Goal: Information Seeking & Learning: Learn about a topic

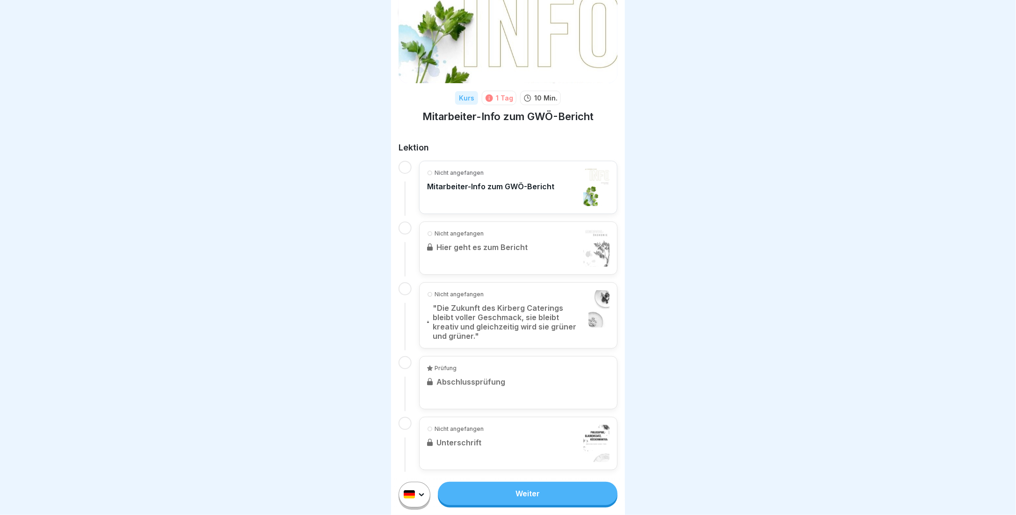
scroll to position [48, 0]
click at [503, 506] on link "Weiter" at bounding box center [528, 493] width 180 height 23
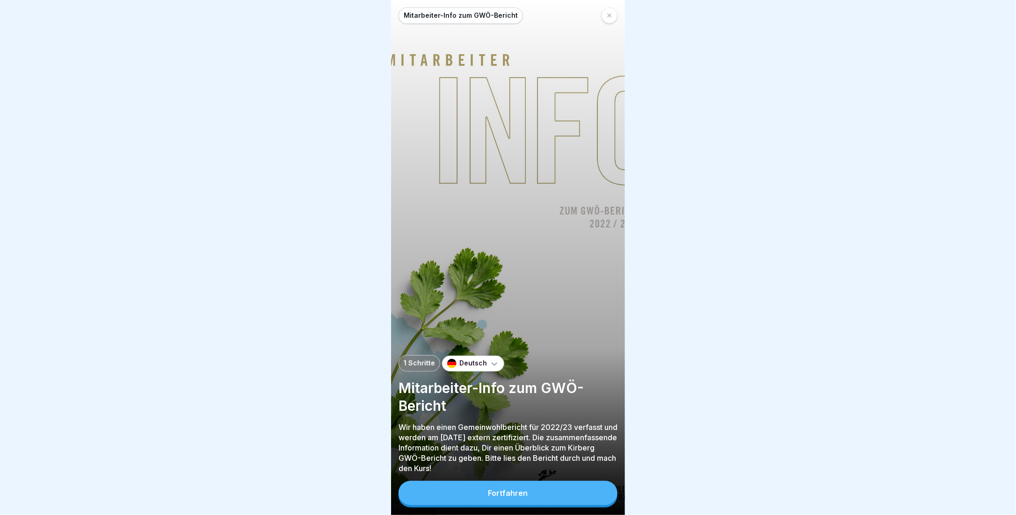
click at [503, 505] on button "Fortfahren" at bounding box center [508, 493] width 219 height 24
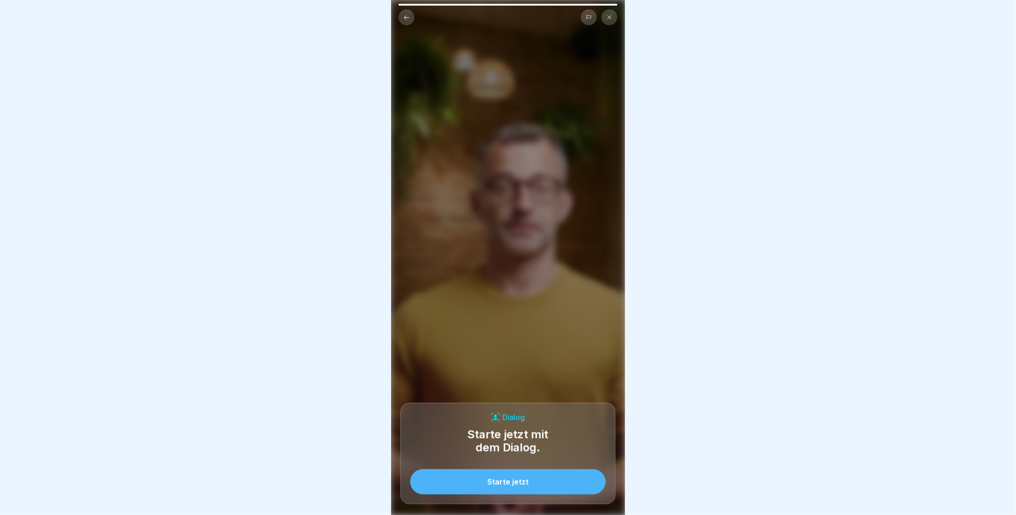
click at [493, 486] on div "Starte jetzt" at bounding box center [507, 482] width 41 height 8
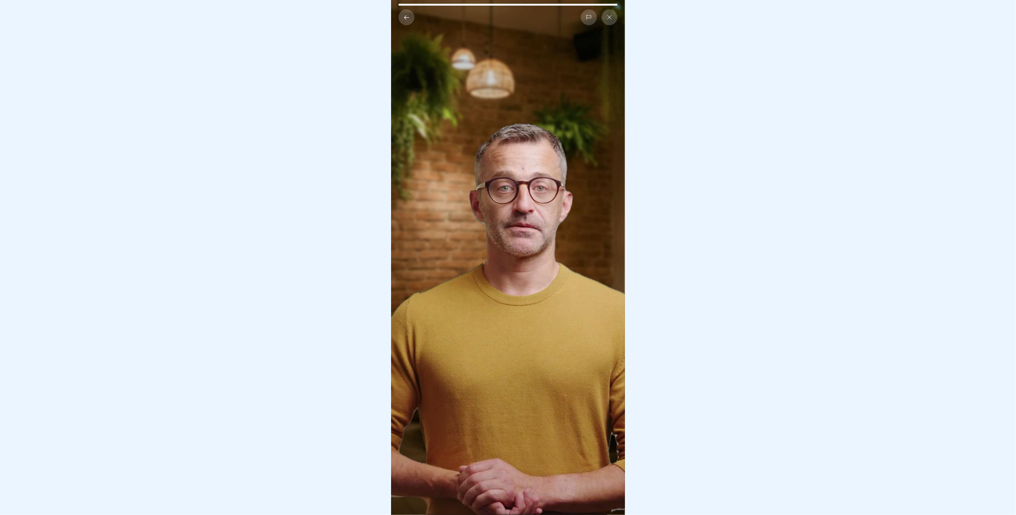
click at [537, 146] on video at bounding box center [508, 257] width 234 height 515
click at [529, 202] on video at bounding box center [508, 257] width 234 height 515
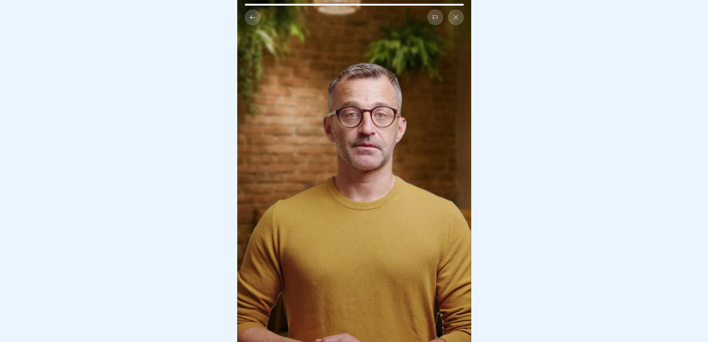
scroll to position [7, 0]
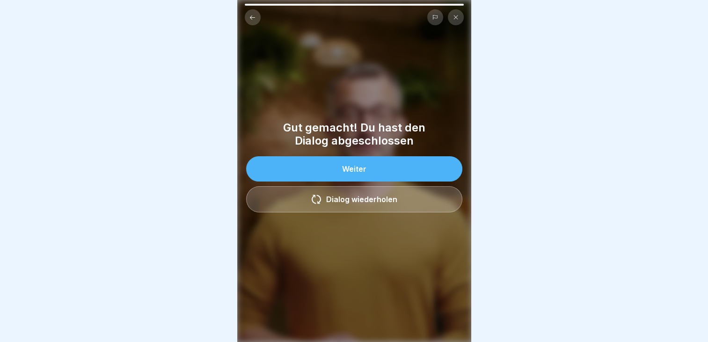
click at [383, 168] on button "Weiter" at bounding box center [354, 168] width 216 height 25
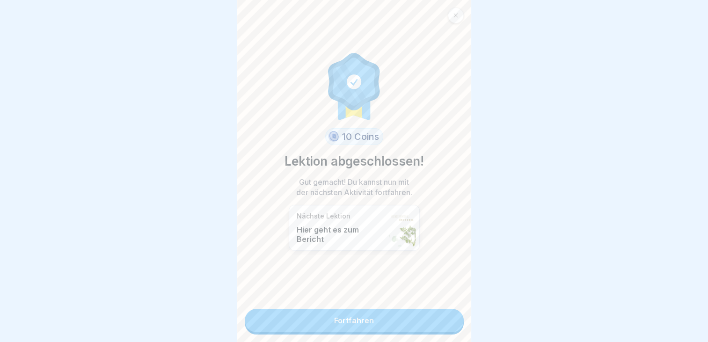
click at [350, 317] on link "Fortfahren" at bounding box center [354, 320] width 219 height 23
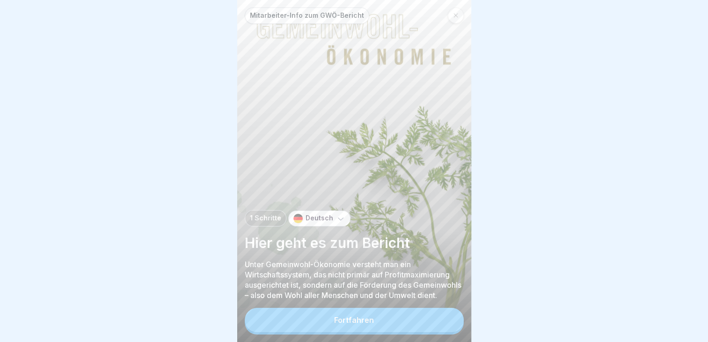
click at [356, 324] on div "Fortfahren" at bounding box center [354, 320] width 40 height 8
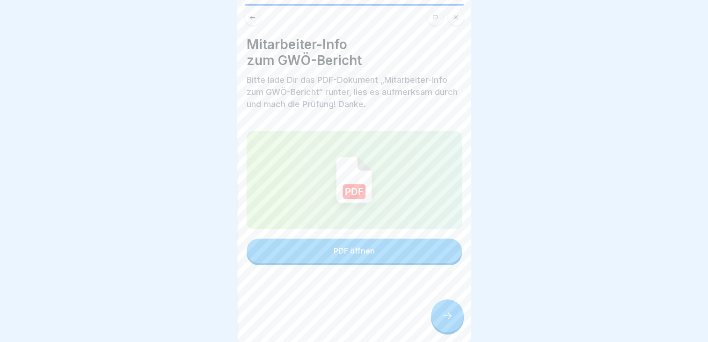
click at [363, 256] on button "PDF öffnen" at bounding box center [354, 251] width 215 height 24
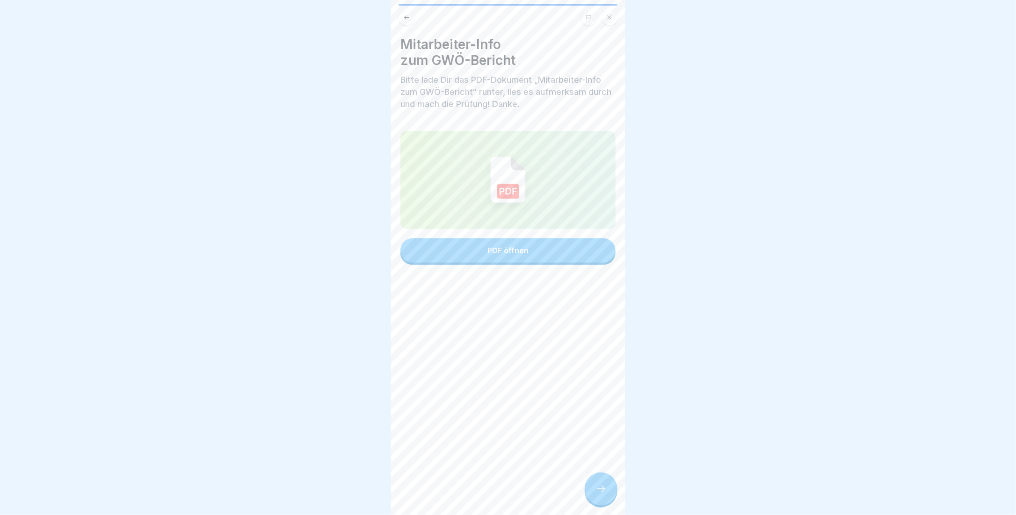
click at [603, 495] on icon at bounding box center [600, 489] width 11 height 11
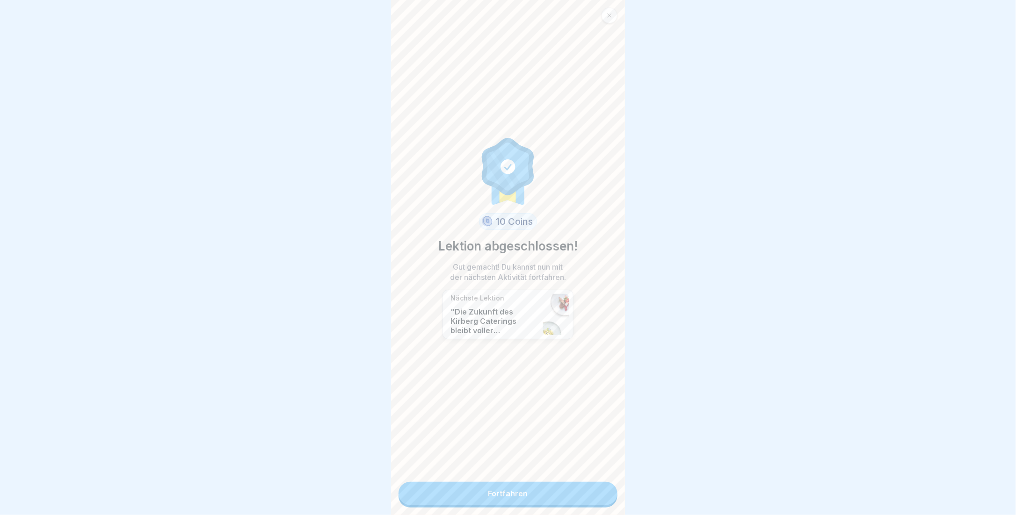
click at [488, 497] on link "Fortfahren" at bounding box center [508, 493] width 219 height 23
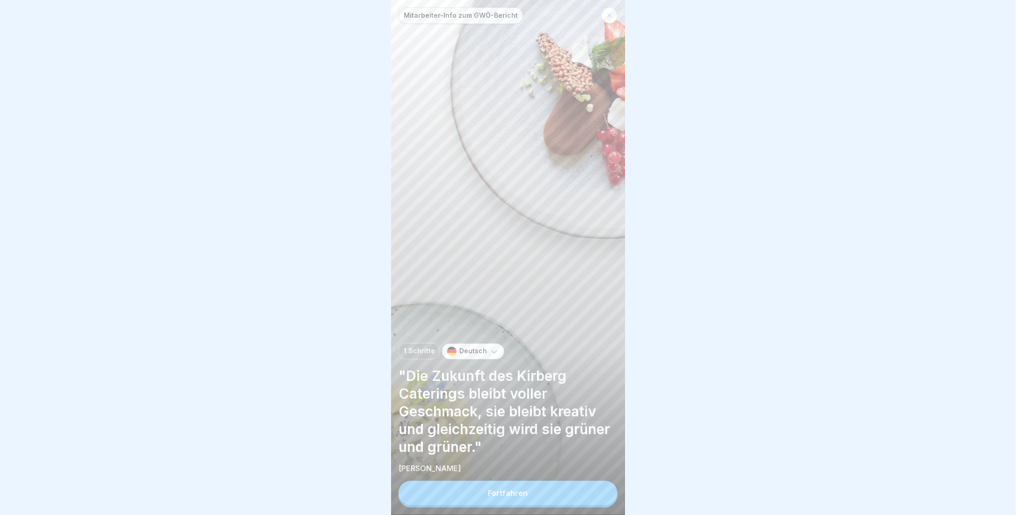
click at [486, 502] on button "Fortfahren" at bounding box center [508, 493] width 219 height 24
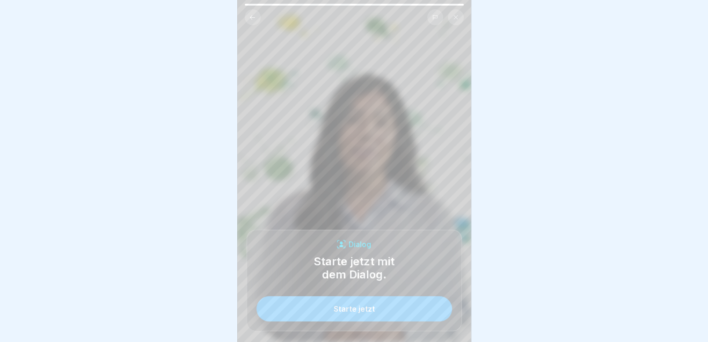
click at [360, 313] on div "Starte jetzt" at bounding box center [354, 309] width 41 height 8
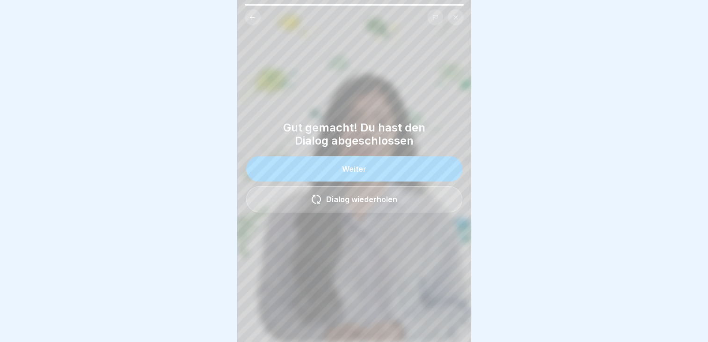
click at [328, 179] on button "Weiter" at bounding box center [354, 168] width 216 height 25
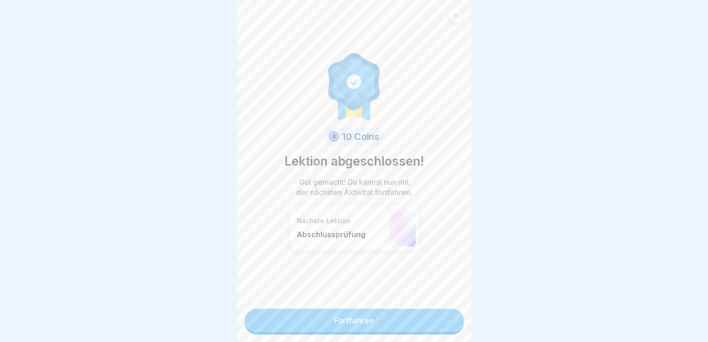
click at [346, 323] on link "Fortfahren" at bounding box center [354, 320] width 219 height 23
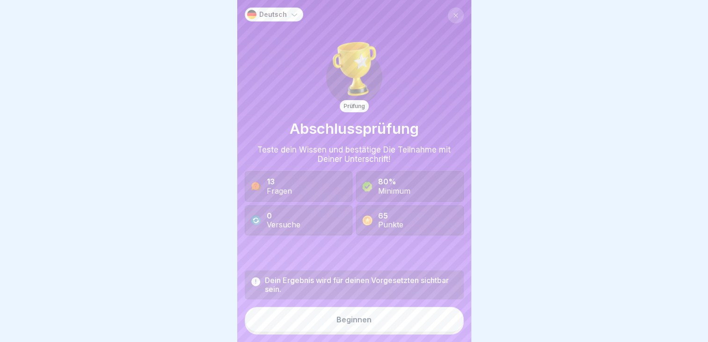
scroll to position [7, 0]
click at [337, 319] on div "Beginnen" at bounding box center [353, 319] width 35 height 8
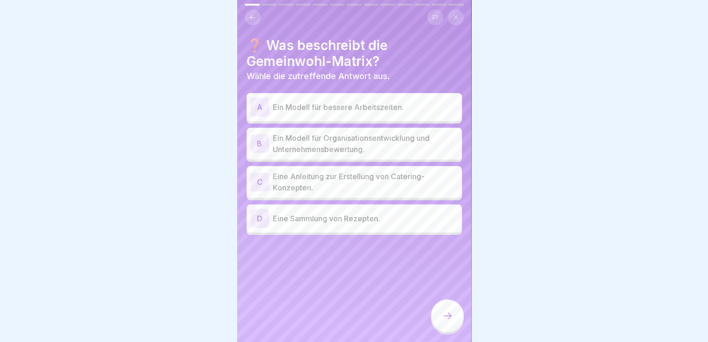
click at [320, 139] on p "Ein Modell für Organisationsentwicklung und Unternehmensbewertung." at bounding box center [365, 143] width 185 height 22
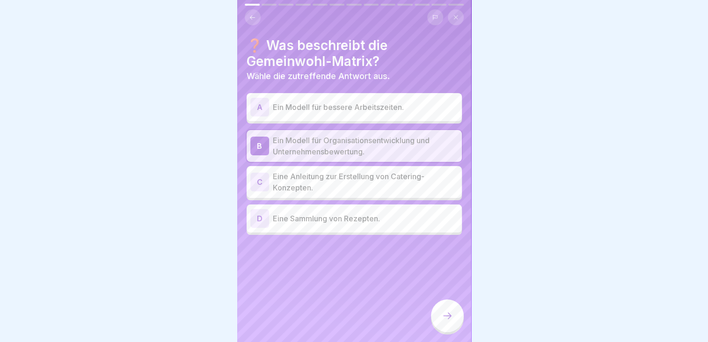
click at [440, 313] on div at bounding box center [447, 315] width 33 height 33
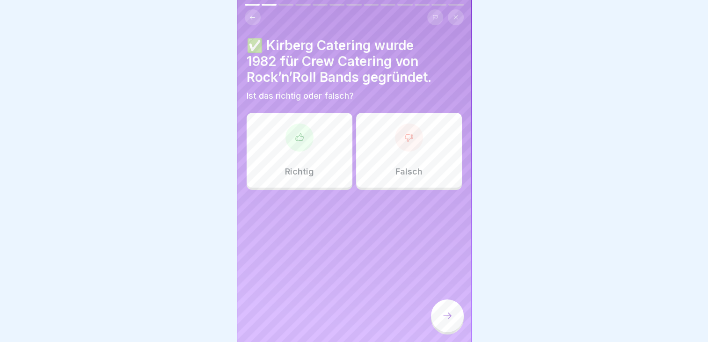
click at [292, 141] on div at bounding box center [299, 137] width 28 height 28
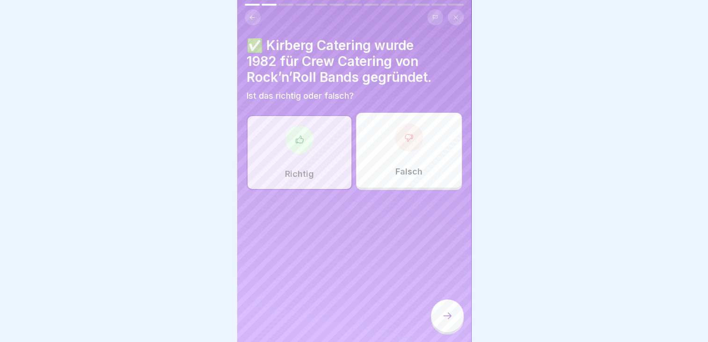
click at [452, 325] on div at bounding box center [447, 315] width 33 height 33
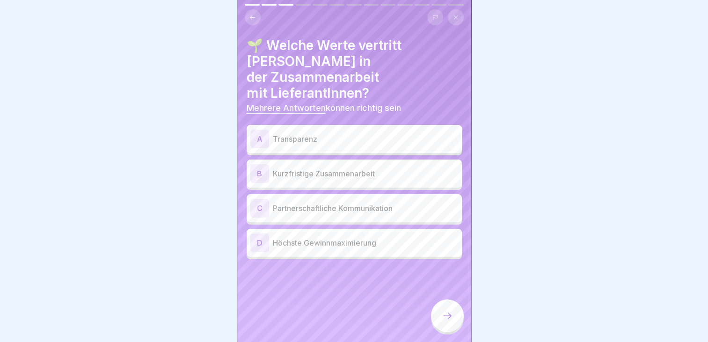
click at [305, 133] on p "Transparenz" at bounding box center [365, 138] width 185 height 11
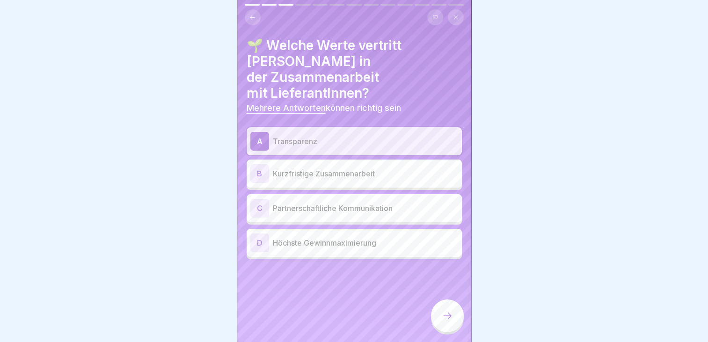
click at [307, 203] on p "Partnerschaftliche Kommunikation" at bounding box center [365, 208] width 185 height 11
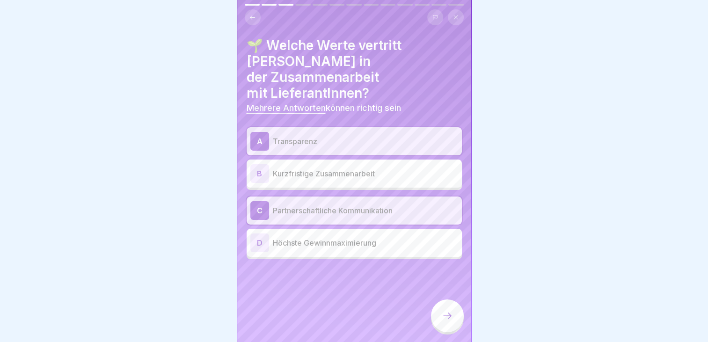
click at [442, 313] on icon at bounding box center [447, 315] width 11 height 11
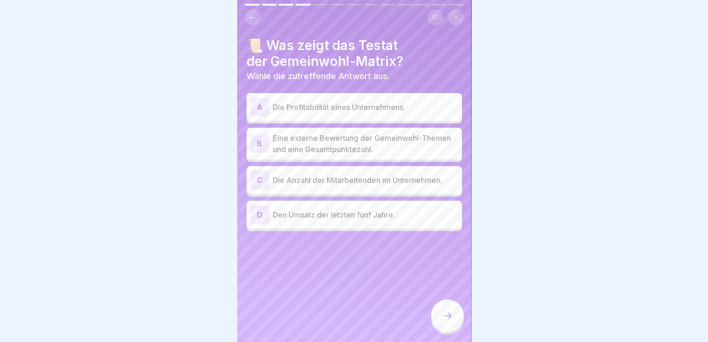
click at [352, 132] on p "Eine externe Bewertung der Gemeinwohl-Themen und eine Gesamtpunktezahl." at bounding box center [365, 143] width 185 height 22
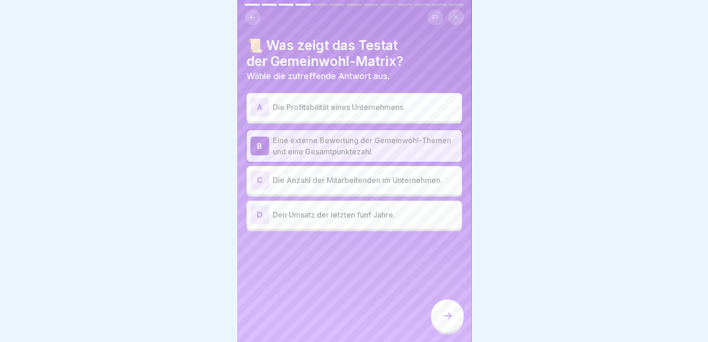
click at [444, 316] on icon at bounding box center [447, 315] width 11 height 11
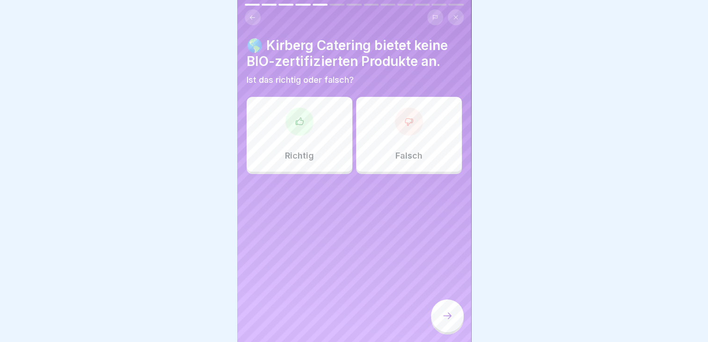
click at [407, 117] on icon at bounding box center [408, 121] width 9 height 9
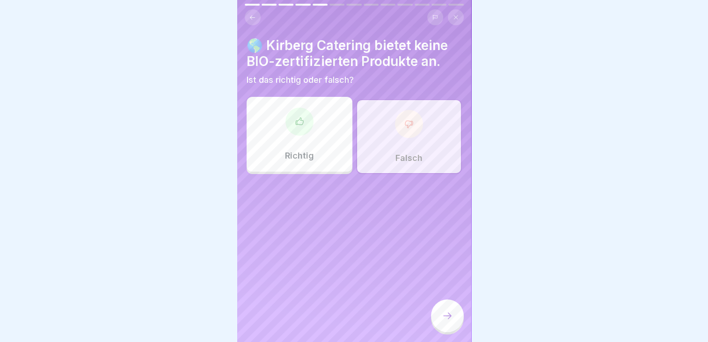
click at [449, 315] on icon at bounding box center [447, 315] width 11 height 11
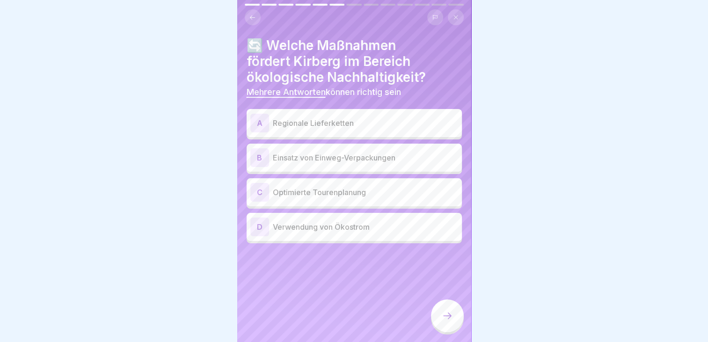
click at [334, 119] on p "Regionale Lieferketten" at bounding box center [365, 122] width 185 height 11
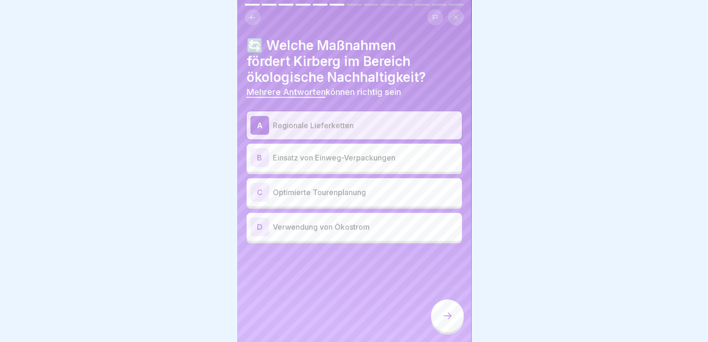
click at [337, 196] on div "C Optimierte Tourenplanung" at bounding box center [354, 192] width 215 height 28
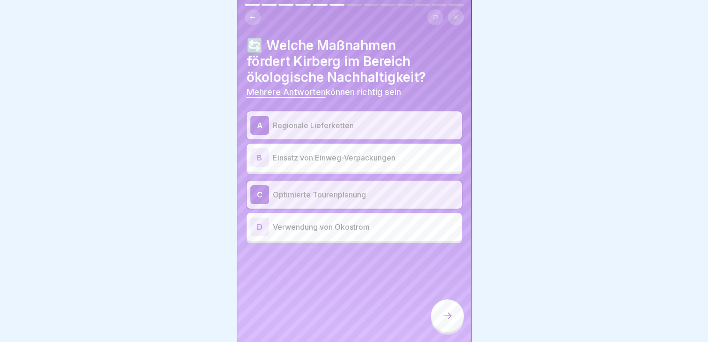
click at [327, 222] on p "Verwendung von Ökostrom" at bounding box center [365, 226] width 185 height 11
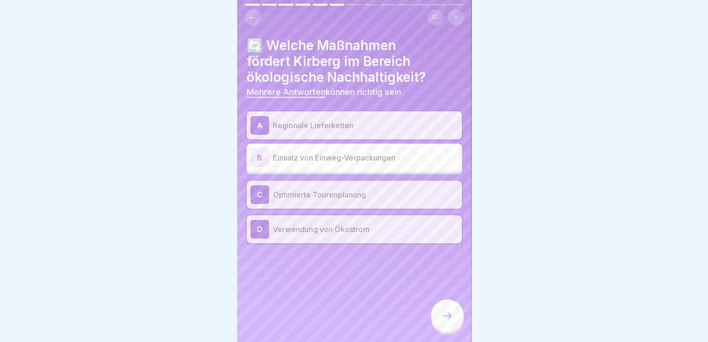
click at [461, 313] on div at bounding box center [447, 315] width 33 height 33
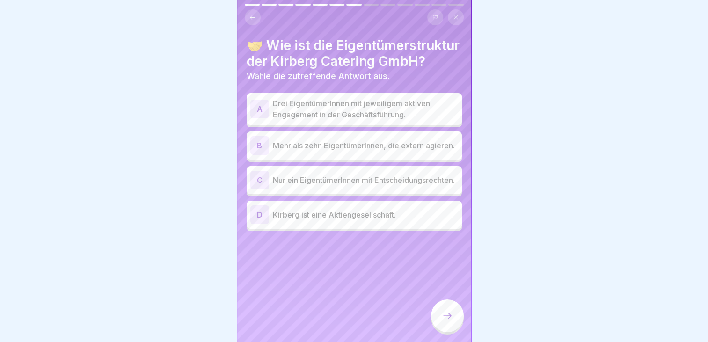
click at [311, 117] on p "Drei EigentümerInnen mit jeweiligem aktiven Engagement in der Geschäftsführung." at bounding box center [365, 109] width 185 height 22
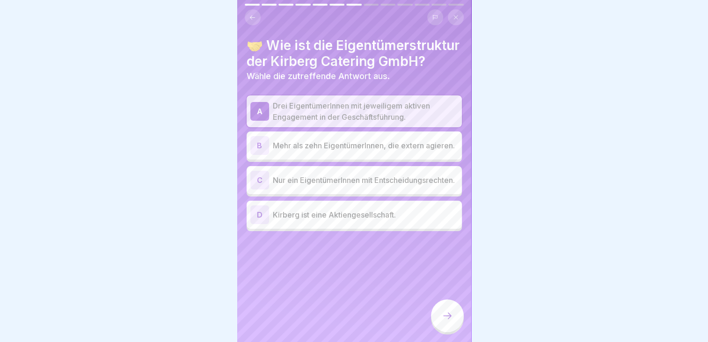
click at [445, 316] on icon at bounding box center [447, 315] width 11 height 11
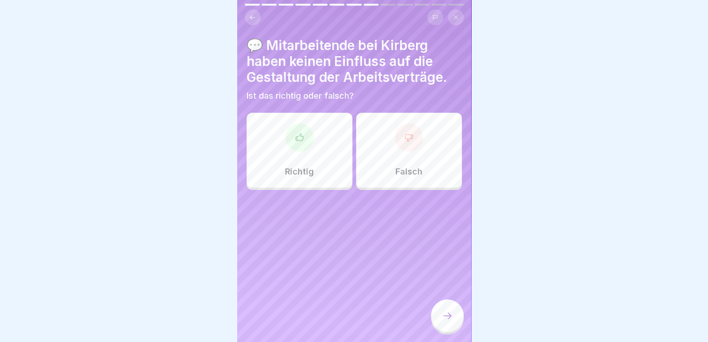
click at [410, 138] on div at bounding box center [409, 137] width 28 height 28
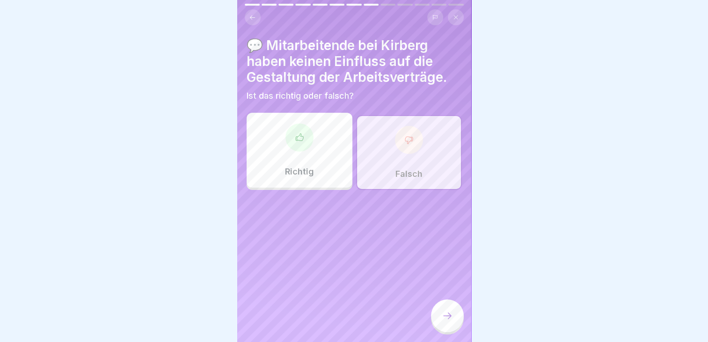
click at [448, 315] on icon at bounding box center [447, 315] width 11 height 11
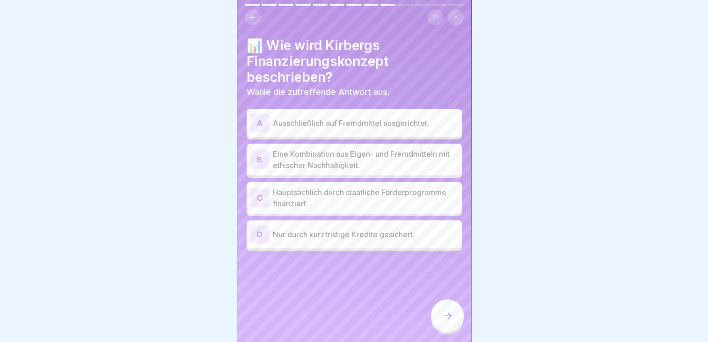
click at [376, 148] on p "Eine Kombination aus Eigen- und Fremdmitteln mit ethischer Nachhaltigkeit." at bounding box center [365, 159] width 185 height 22
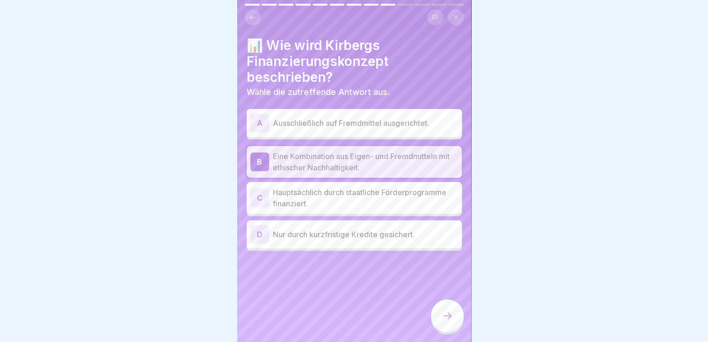
click at [447, 325] on div at bounding box center [447, 315] width 33 height 33
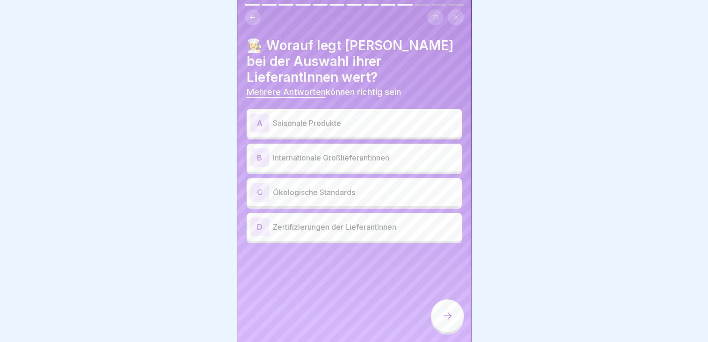
click at [314, 117] on p "Saisonale Produkte" at bounding box center [365, 122] width 185 height 11
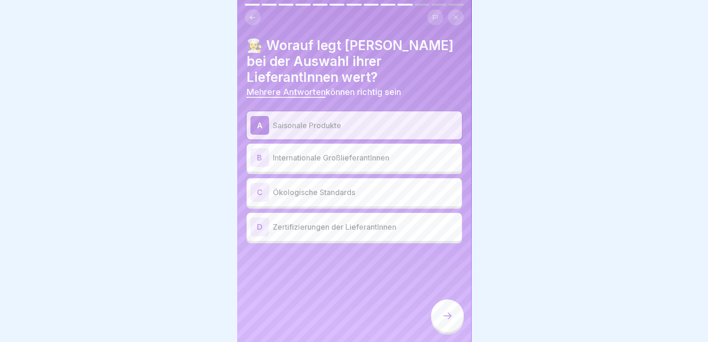
click at [315, 187] on p "Ökologische Standards" at bounding box center [365, 192] width 185 height 11
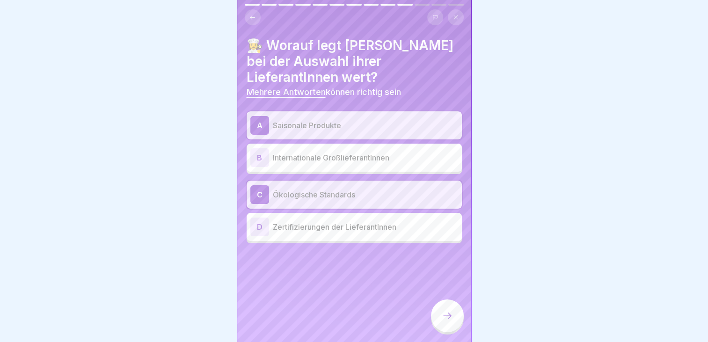
click at [318, 222] on p "Zertifizierungen der LieferantInnen" at bounding box center [365, 226] width 185 height 11
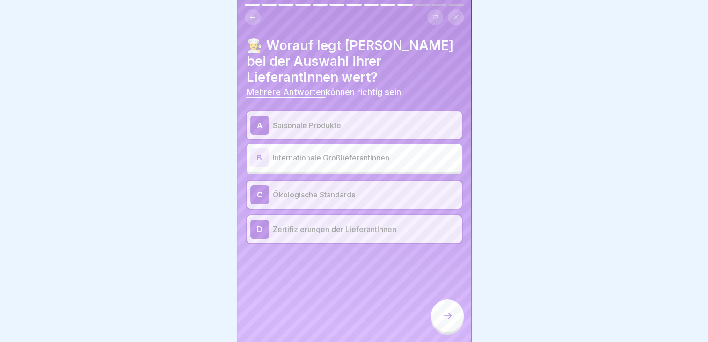
click at [446, 314] on icon at bounding box center [447, 315] width 11 height 11
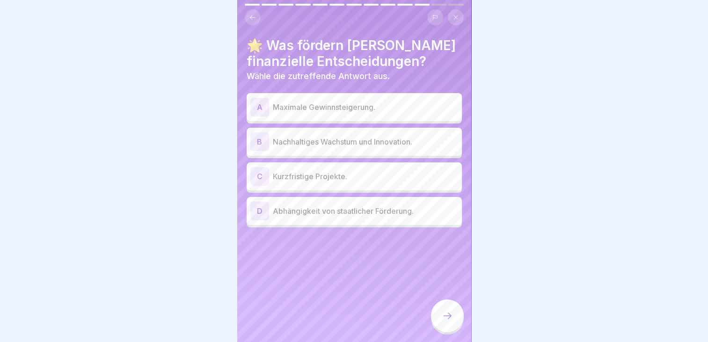
click at [357, 136] on p "Nachhaltiges Wachstum und Innovation." at bounding box center [365, 141] width 185 height 11
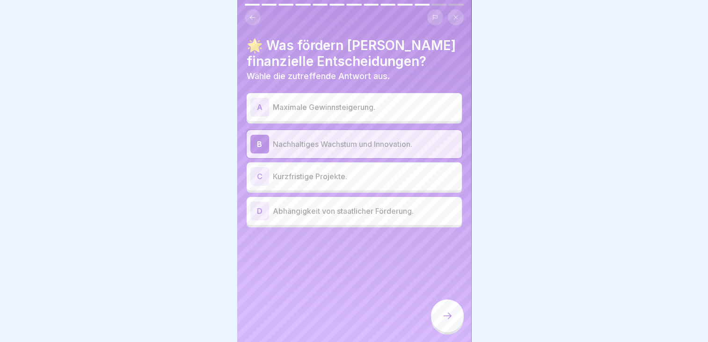
click at [443, 318] on icon at bounding box center [447, 315] width 11 height 11
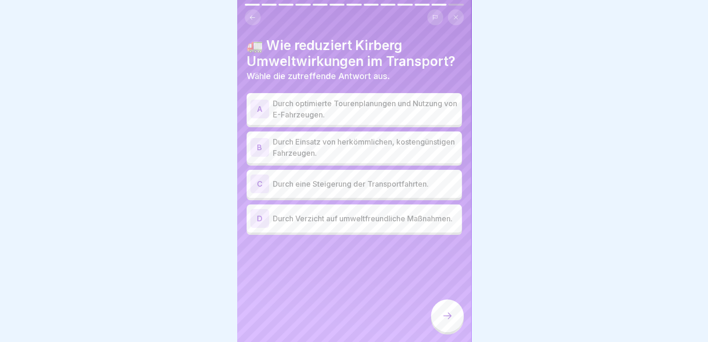
click at [314, 103] on p "Durch optimierte Tourenplanungen und Nutzung von E-Fahrzeugen." at bounding box center [365, 109] width 185 height 22
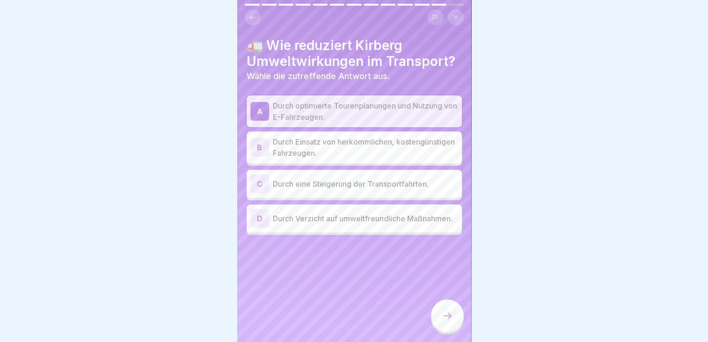
click at [443, 317] on icon at bounding box center [447, 315] width 11 height 11
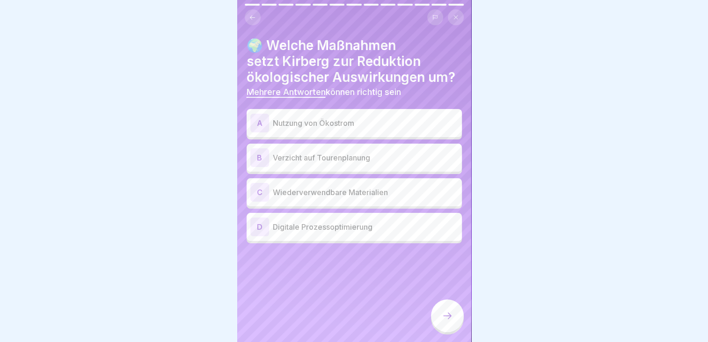
click at [348, 117] on p "Nutzung von Ökostrom" at bounding box center [365, 122] width 185 height 11
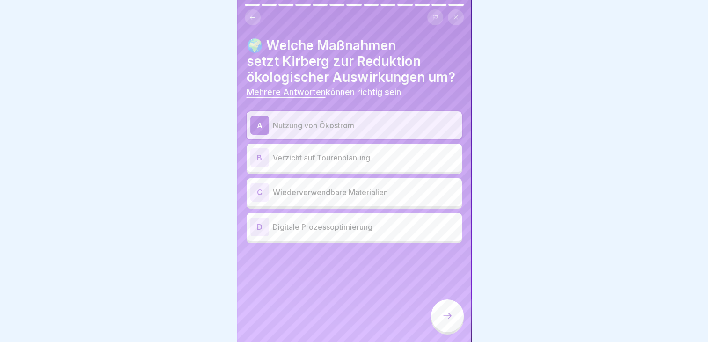
click at [332, 188] on p "Wiederverwendbare Materialien" at bounding box center [365, 192] width 185 height 11
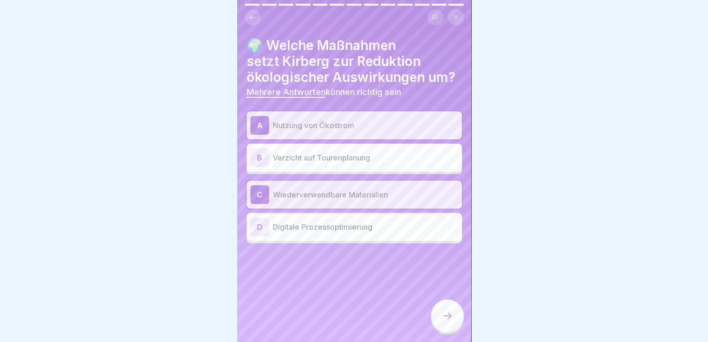
click at [328, 228] on div "D Digitale Prozessoptimierung" at bounding box center [354, 227] width 208 height 19
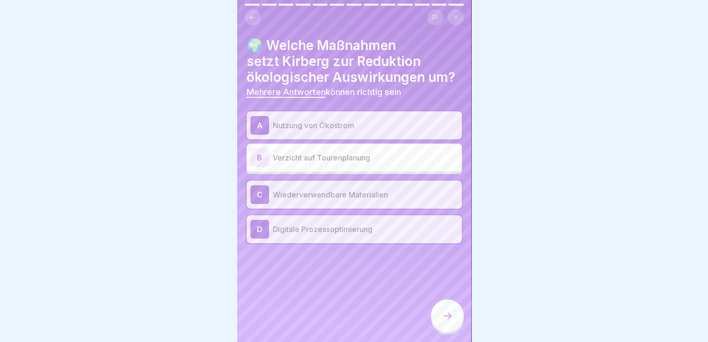
click at [449, 317] on icon at bounding box center [447, 315] width 11 height 11
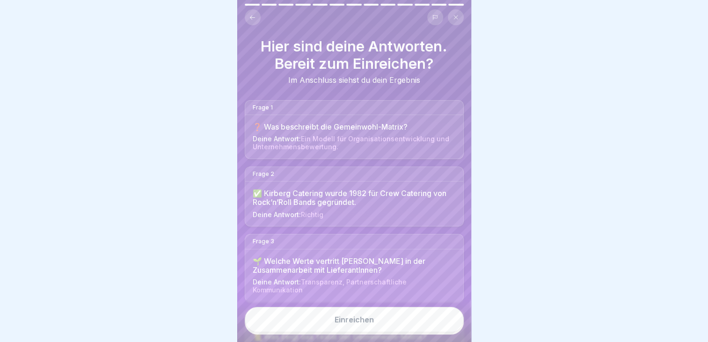
click at [361, 327] on button "Einreichen" at bounding box center [354, 319] width 219 height 25
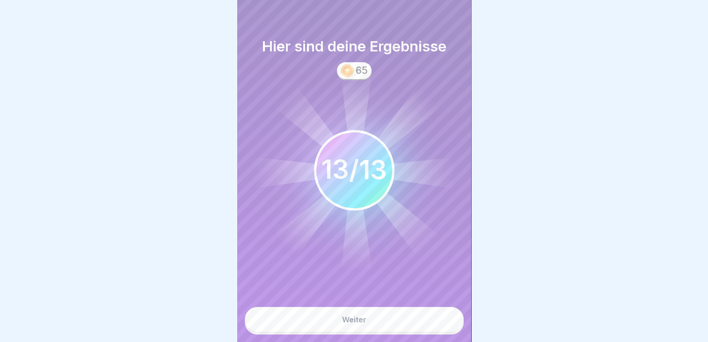
click at [357, 322] on div "Weiter" at bounding box center [354, 319] width 24 height 8
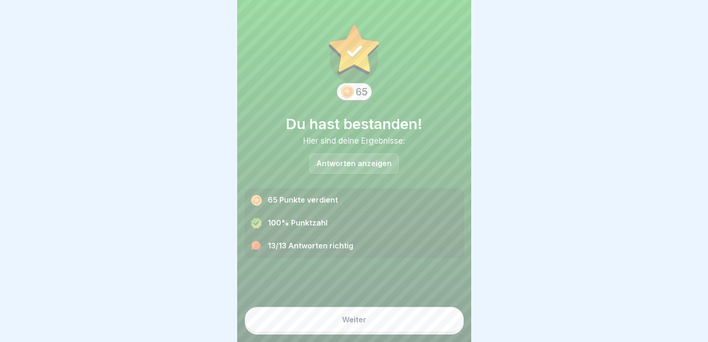
click at [356, 321] on div "Weiter" at bounding box center [354, 319] width 24 height 8
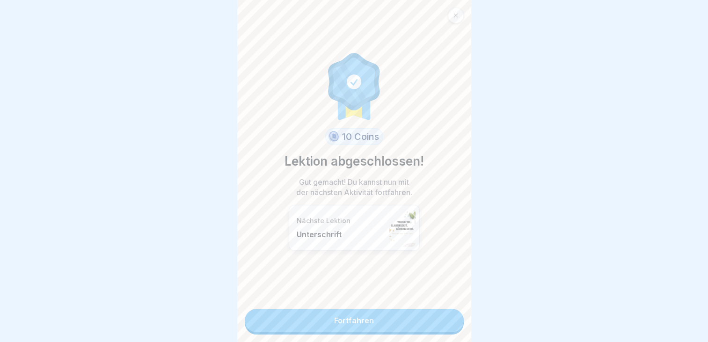
click at [342, 313] on link "Fortfahren" at bounding box center [354, 320] width 219 height 23
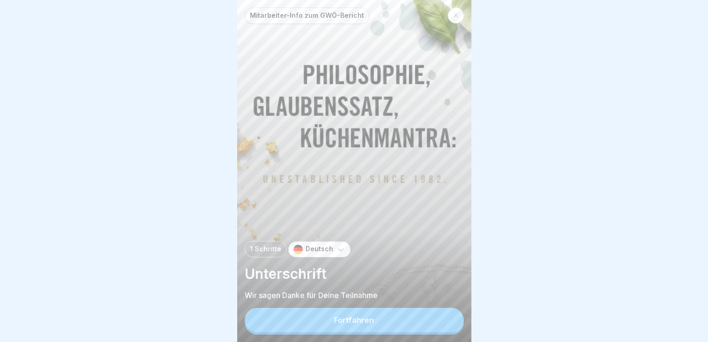
click at [310, 280] on p "Unterschrift" at bounding box center [354, 274] width 219 height 18
click at [342, 324] on div "Fortfahren" at bounding box center [354, 320] width 40 height 8
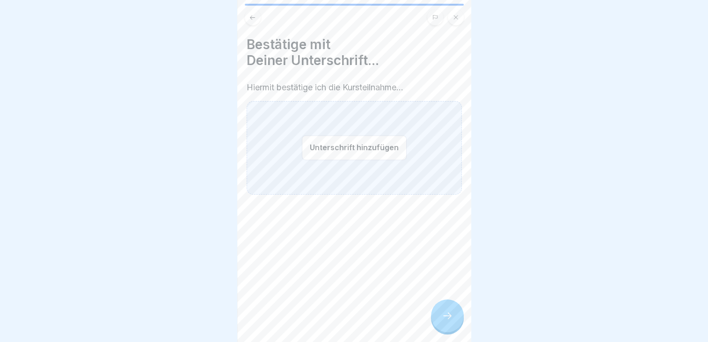
click at [339, 147] on button "Unterschrift hinzufügen" at bounding box center [354, 147] width 105 height 25
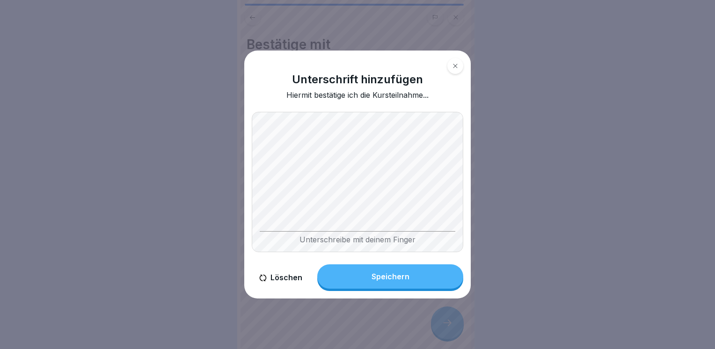
click at [380, 279] on div "Speichern" at bounding box center [390, 276] width 38 height 8
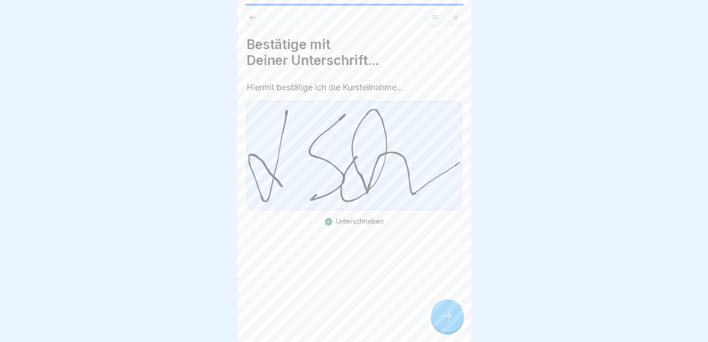
click at [450, 321] on icon at bounding box center [447, 315] width 11 height 11
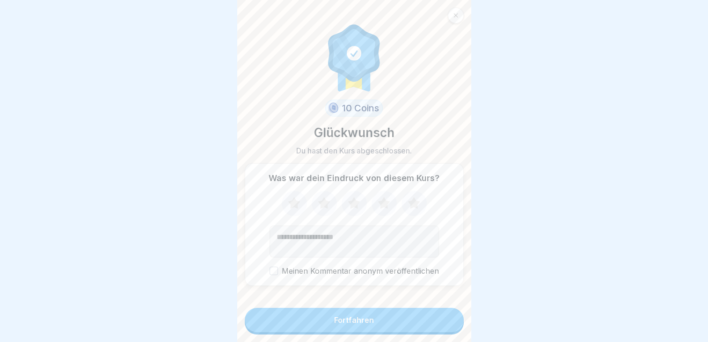
click at [346, 332] on button "Fortfahren" at bounding box center [354, 320] width 219 height 24
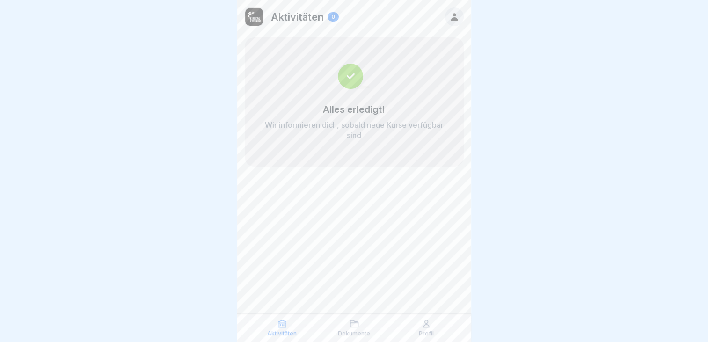
click at [370, 214] on div "Aktivitäten 0 Alles erledigt! Wir informieren dich, sobald neue Kurse verfügbar…" at bounding box center [354, 171] width 234 height 342
